Goal: Find contact information: Find contact information

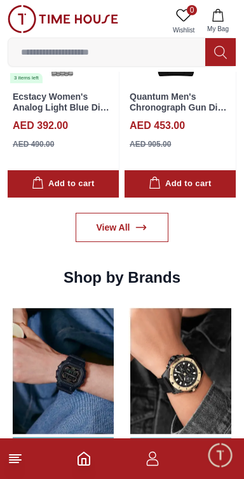
scroll to position [1073, 0]
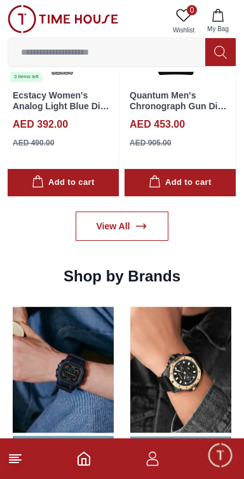
click at [154, 457] on icon "button" at bounding box center [152, 455] width 7 height 7
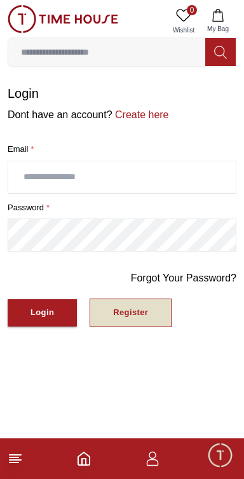
click at [151, 308] on button "Register" at bounding box center [131, 313] width 82 height 29
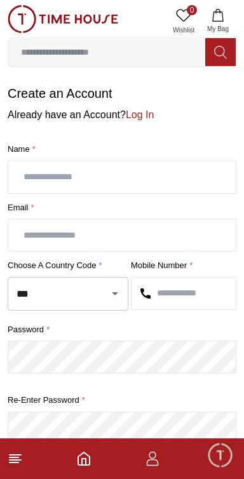
click at [15, 463] on line at bounding box center [14, 463] width 9 height 0
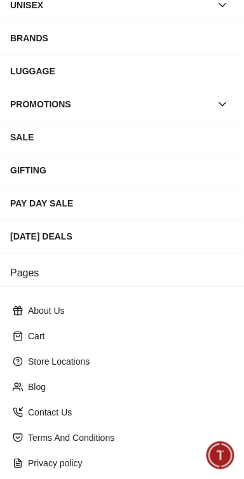
scroll to position [235, 0]
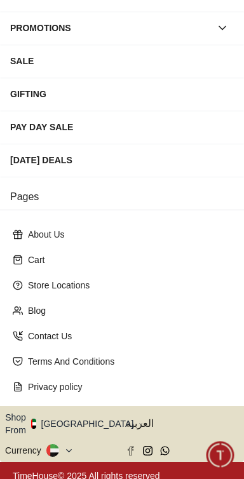
click at [139, 419] on icon "button" at bounding box center [141, 424] width 4 height 10
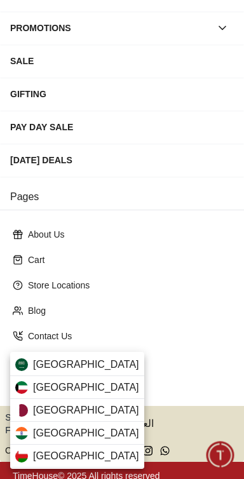
click at [171, 341] on div at bounding box center [122, 239] width 244 height 479
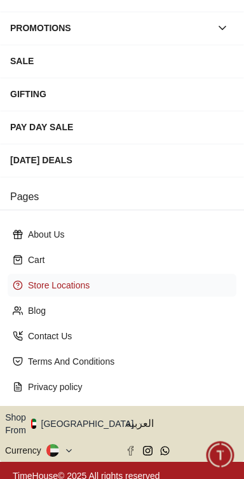
click at [85, 280] on p "Store Locations" at bounding box center [127, 285] width 198 height 13
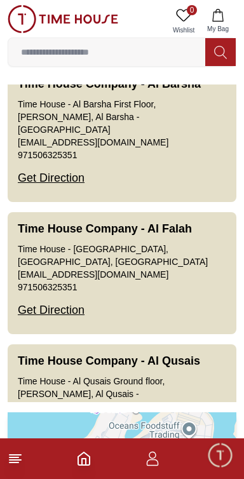
scroll to position [313, 0]
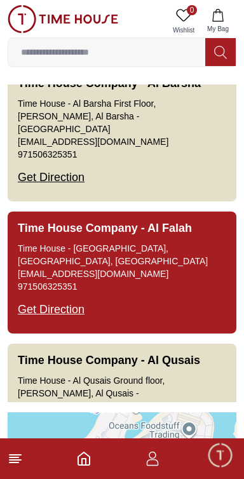
click at [54, 293] on div "Get Direction" at bounding box center [51, 309] width 67 height 33
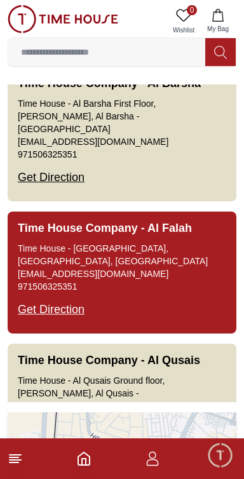
click at [57, 293] on div "Get Direction" at bounding box center [51, 309] width 67 height 33
click at [35, 267] on link "[EMAIL_ADDRESS][DOMAIN_NAME]" at bounding box center [93, 273] width 151 height 13
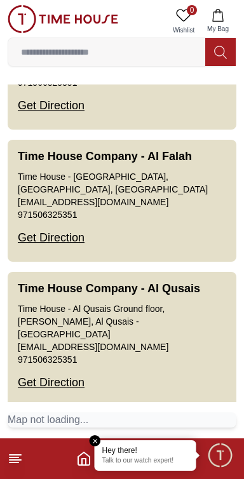
scroll to position [385, 0]
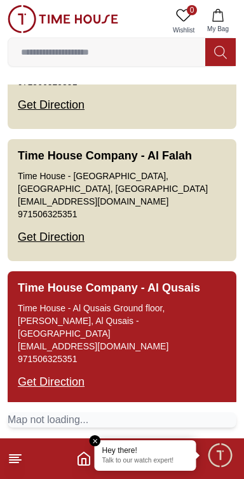
click at [58, 365] on div "Get Direction" at bounding box center [51, 381] width 67 height 33
